Goal: Task Accomplishment & Management: Complete application form

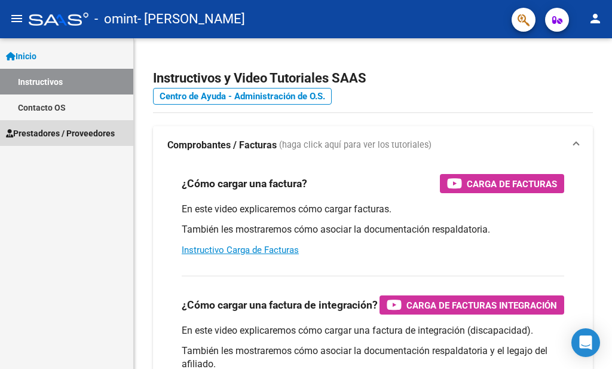
click at [57, 127] on span "Prestadores / Proveedores" at bounding box center [60, 133] width 109 height 13
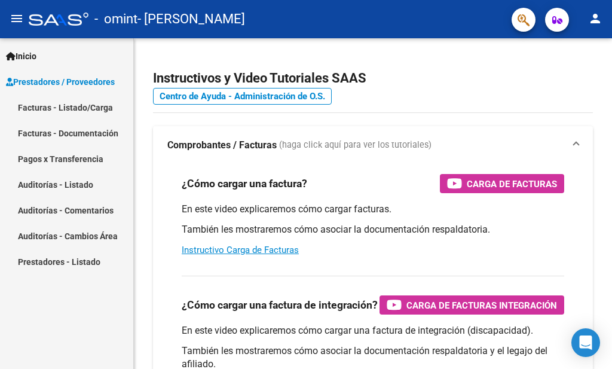
click at [69, 106] on link "Facturas - Listado/Carga" at bounding box center [66, 107] width 133 height 26
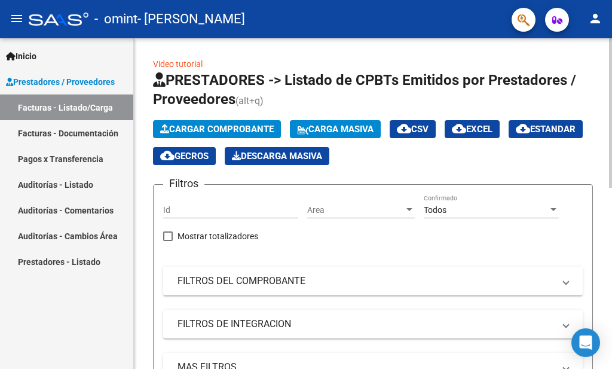
click at [270, 128] on span "Cargar Comprobante" at bounding box center [217, 129] width 114 height 11
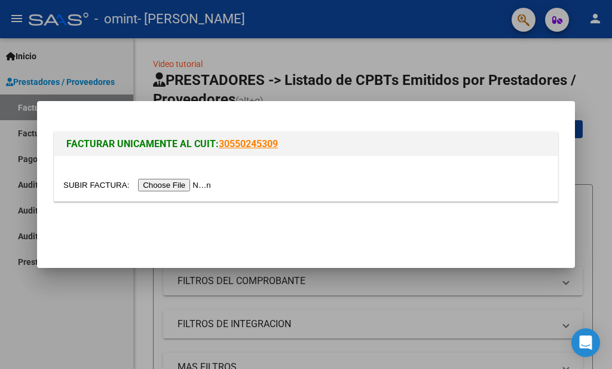
click at [84, 182] on input "file" at bounding box center [138, 185] width 151 height 13
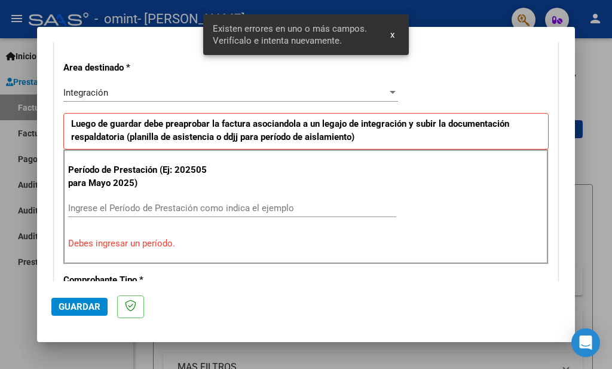
scroll to position [262, 0]
click at [133, 204] on input "Ingrese el Período de Prestación como indica el ejemplo" at bounding box center [232, 207] width 328 height 11
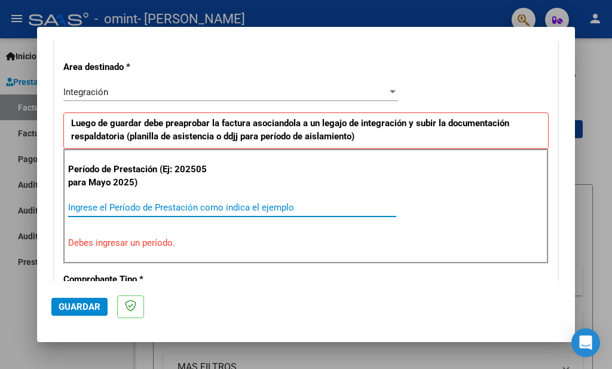
type input "0"
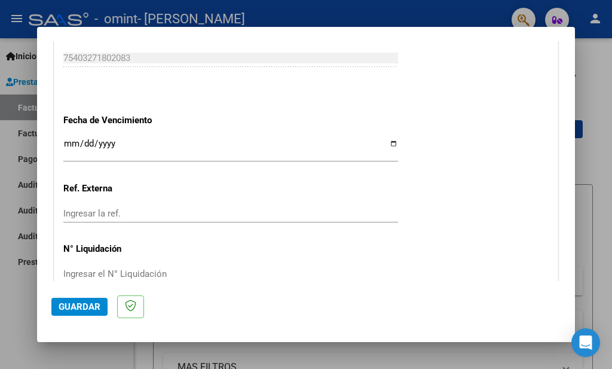
scroll to position [769, 0]
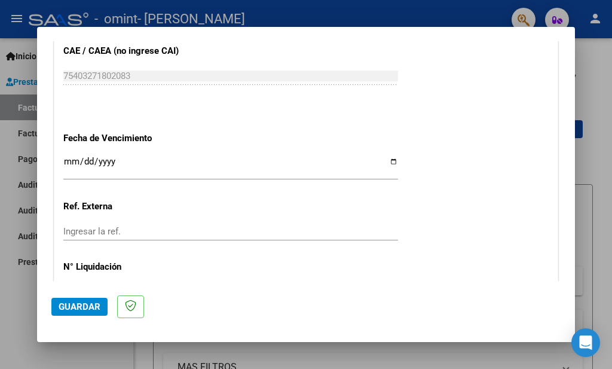
type input "202509"
click at [381, 157] on input "Ingresar la fecha" at bounding box center [230, 166] width 335 height 19
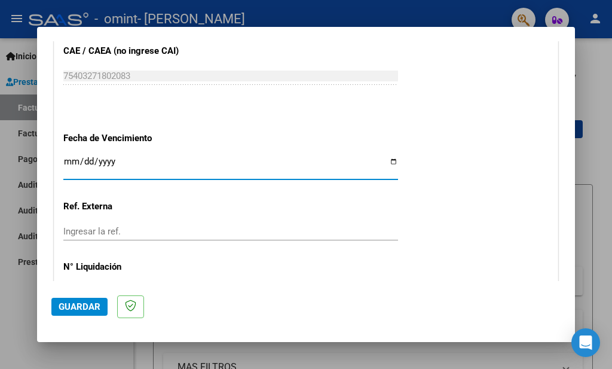
type input "[DATE]"
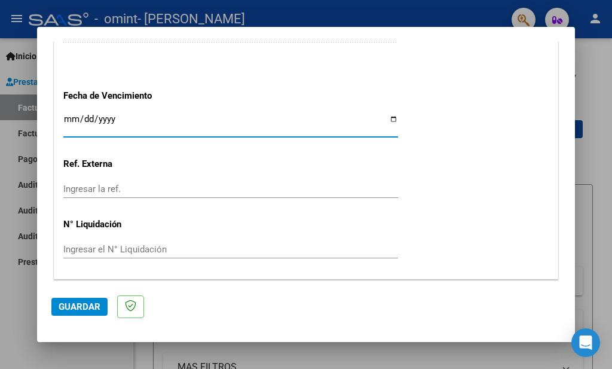
scroll to position [834, 0]
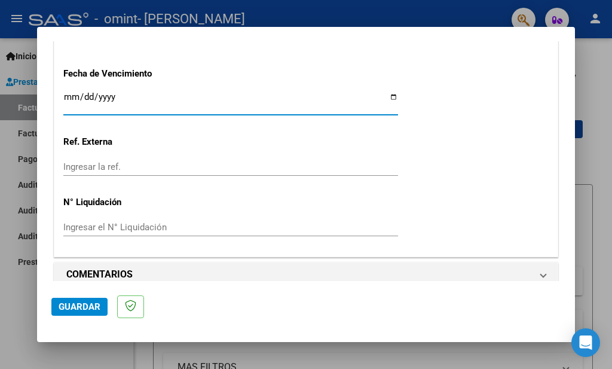
click at [93, 304] on span "Guardar" at bounding box center [80, 306] width 42 height 11
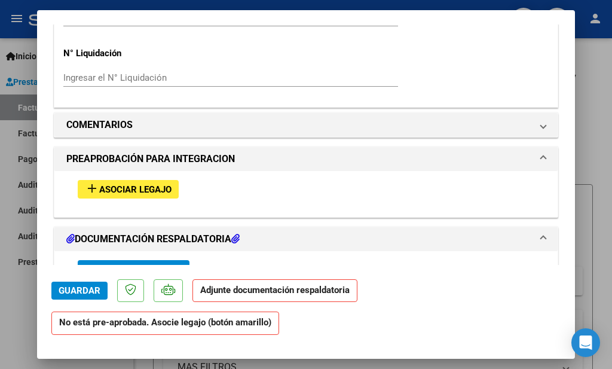
scroll to position [968, 0]
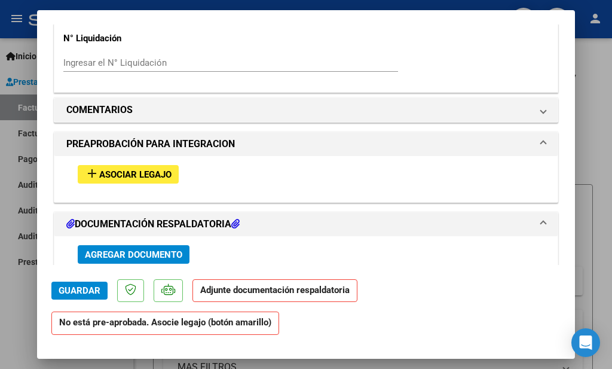
click at [100, 169] on span "Asociar Legajo" at bounding box center [135, 174] width 72 height 11
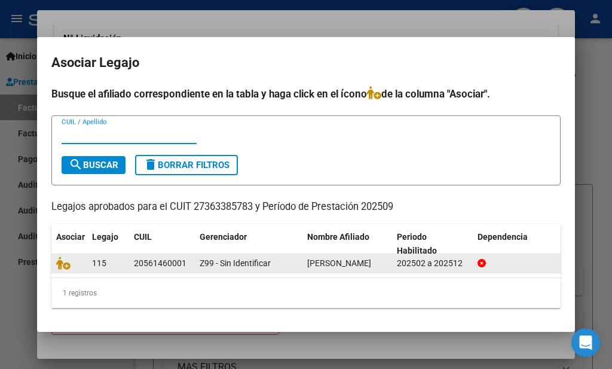
click at [275, 261] on div "Z99 - Sin Identificar" at bounding box center [249, 263] width 98 height 14
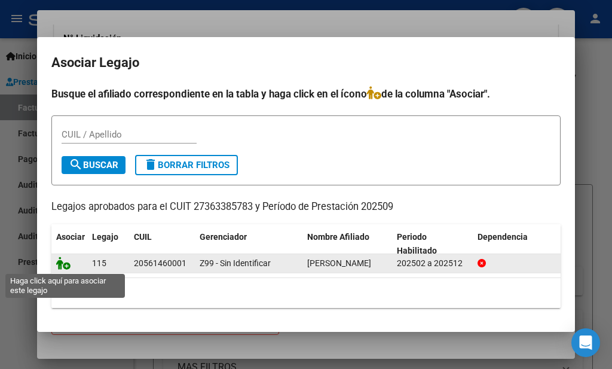
click at [64, 262] on icon at bounding box center [63, 262] width 14 height 13
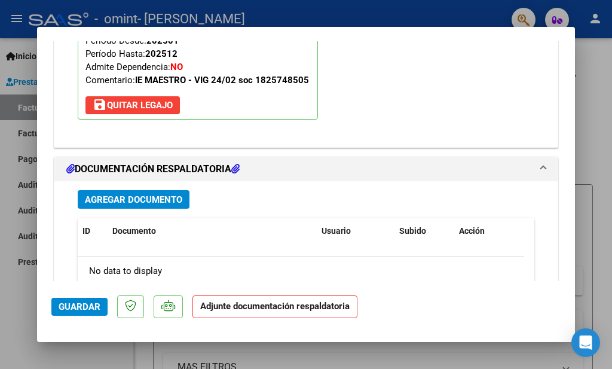
scroll to position [1257, 0]
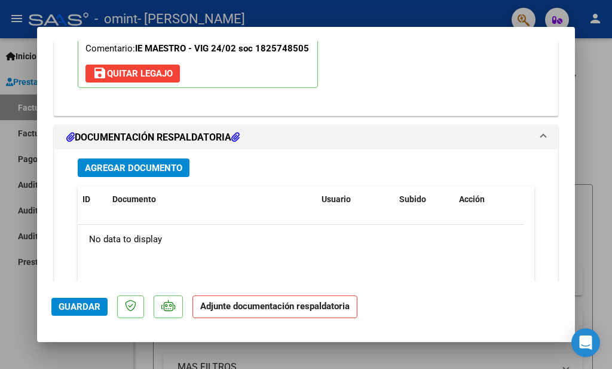
click at [112, 163] on span "Agregar Documento" at bounding box center [133, 168] width 97 height 11
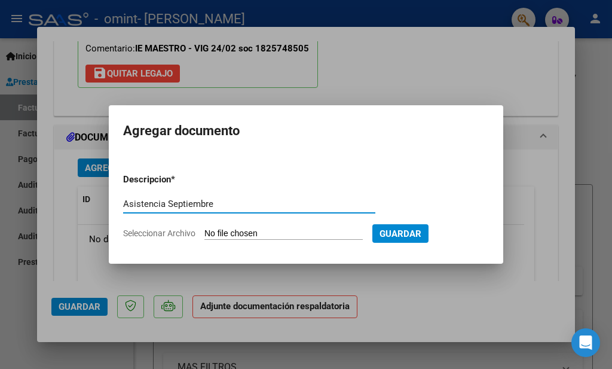
type input "Asistencia Septiembre"
click at [242, 229] on input "Seleccionar Archivo" at bounding box center [283, 233] width 158 height 11
type input "C:\fakepath\asistencia [PERSON_NAME] septiembre.jpeg"
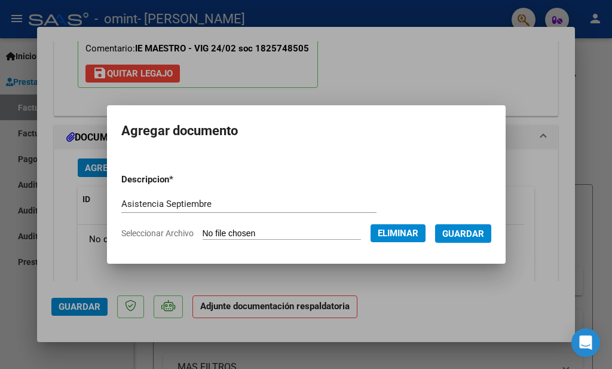
click at [476, 232] on span "Guardar" at bounding box center [463, 233] width 42 height 11
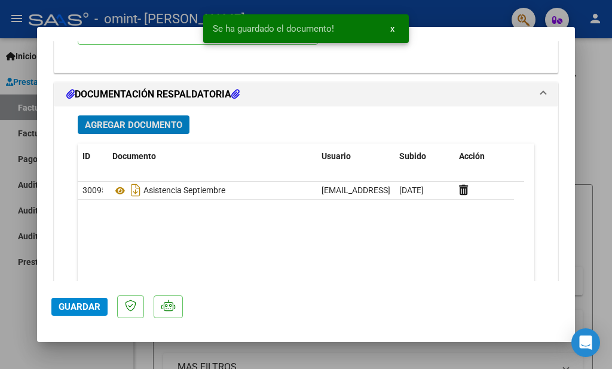
scroll to position [1322, 0]
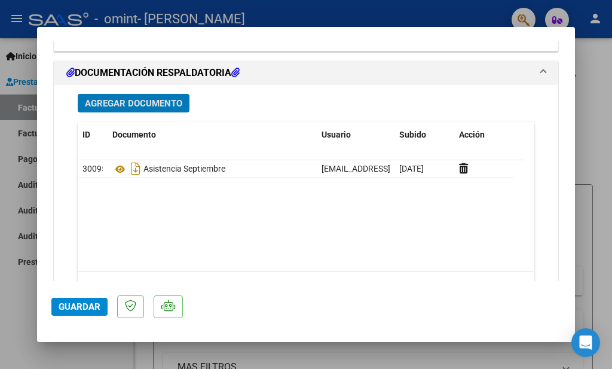
click at [85, 304] on span "Guardar" at bounding box center [80, 306] width 42 height 11
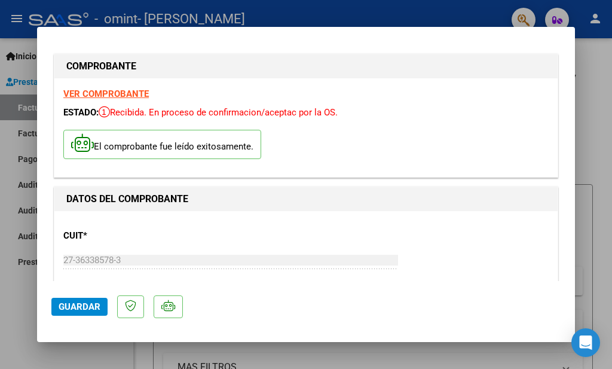
scroll to position [0, 0]
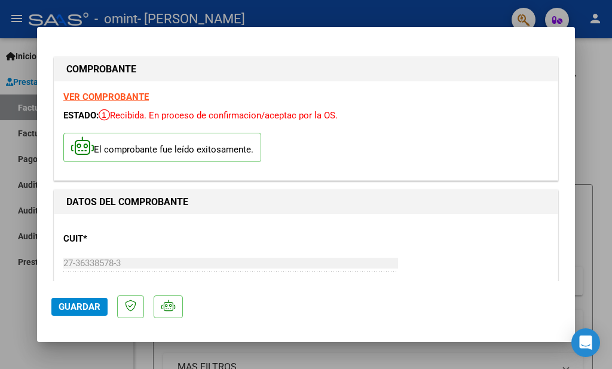
click at [590, 124] on div at bounding box center [306, 184] width 612 height 369
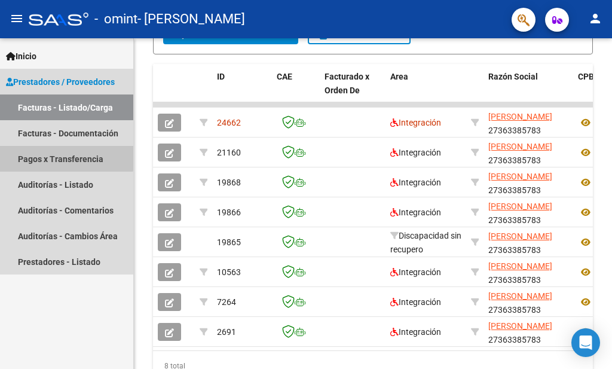
click at [47, 156] on link "Pagos x Transferencia" at bounding box center [66, 159] width 133 height 26
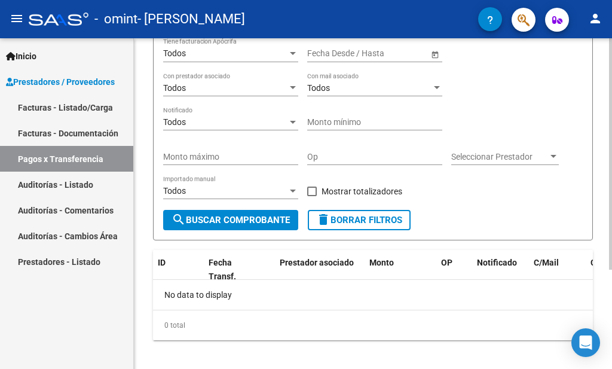
scroll to position [142, 0]
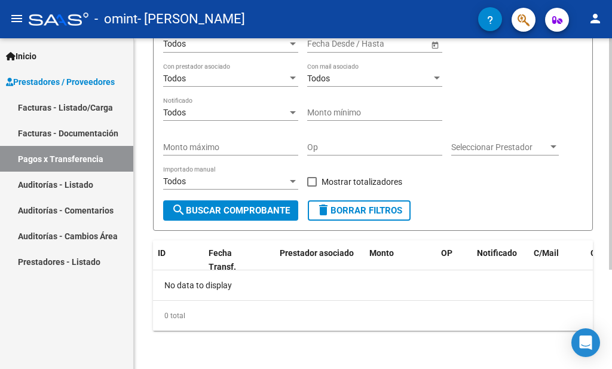
click at [257, 207] on span "search Buscar Comprobante" at bounding box center [231, 210] width 118 height 11
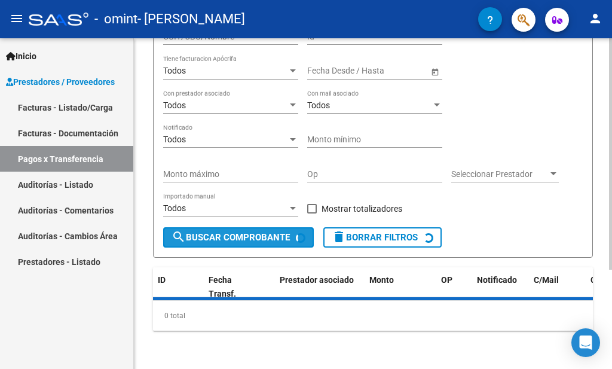
scroll to position [115, 0]
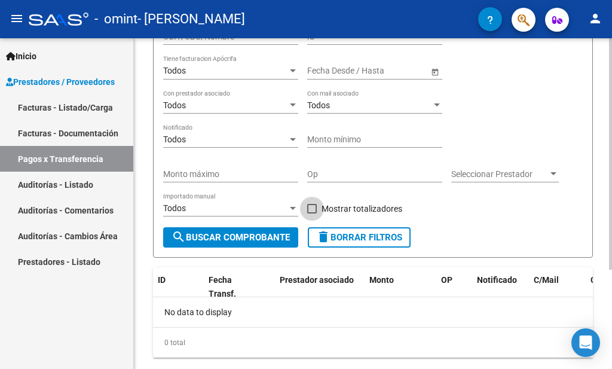
click at [311, 207] on span at bounding box center [312, 209] width 10 height 10
click at [311, 213] on input "Mostrar totalizadores" at bounding box center [311, 213] width 1 height 1
checkbox input "true"
click at [268, 237] on span "search Buscar Comprobante" at bounding box center [231, 237] width 118 height 11
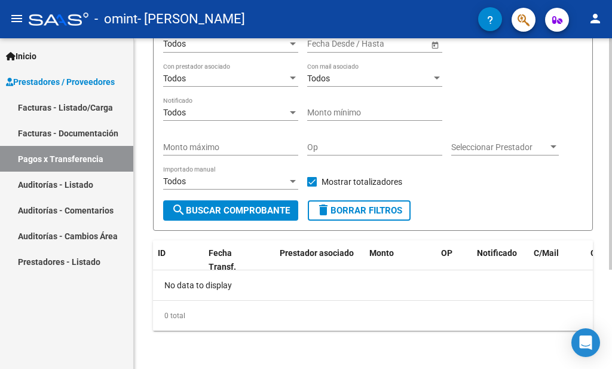
scroll to position [0, 0]
